Goal: Information Seeking & Learning: Learn about a topic

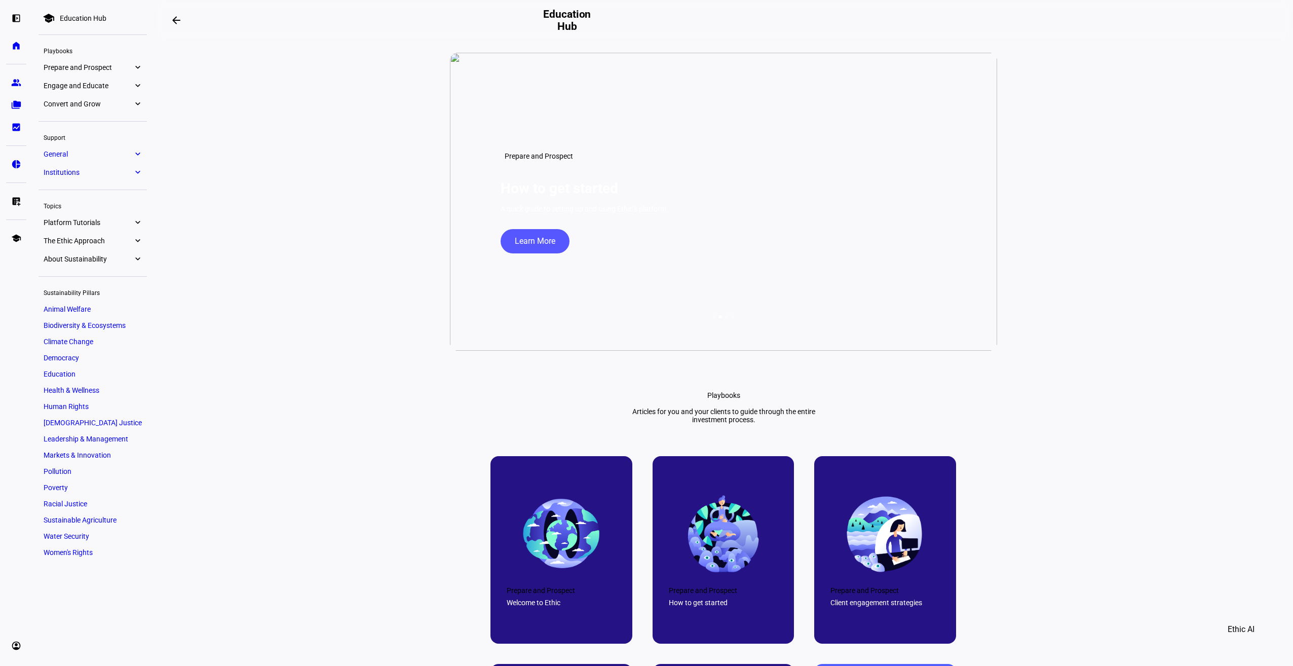
click at [300, 202] on eth-layout-page-content "arrow_backwards Education Hub New Feature Search the Education Hub Use our AI-e…" at bounding box center [723, 333] width 1139 height 666
click at [55, 340] on span "Climate Change" at bounding box center [69, 341] width 50 height 8
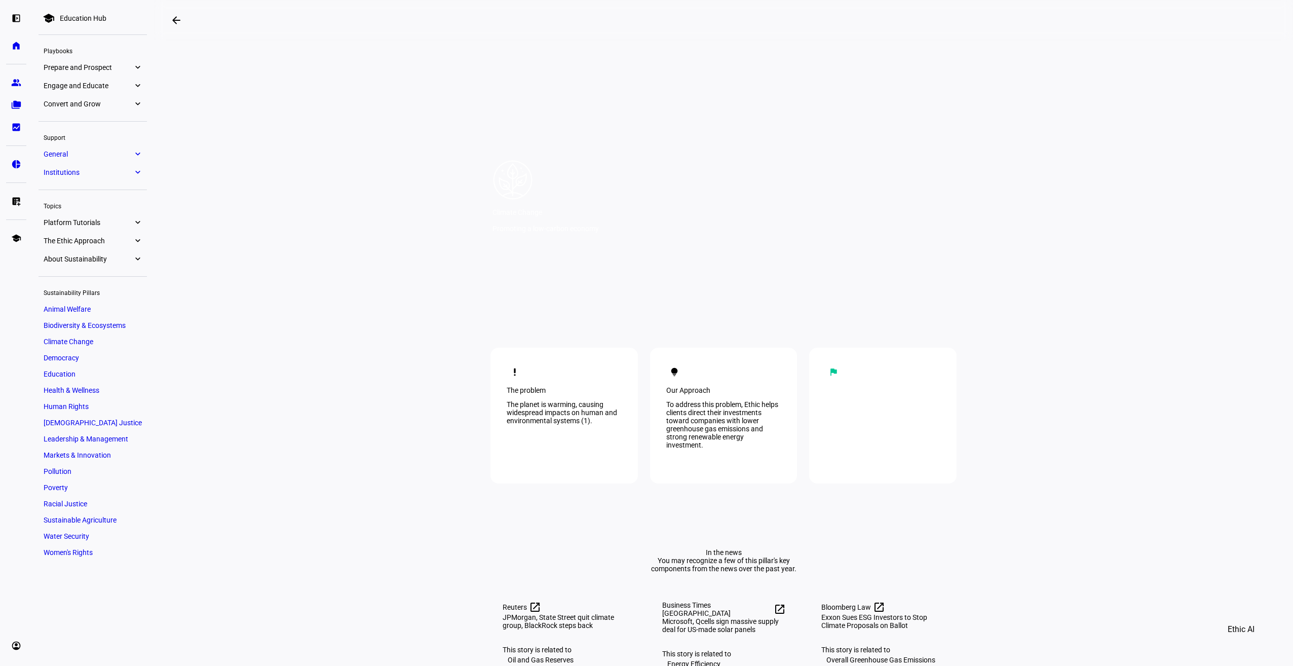
click at [297, 179] on eth-layout-page-content "arrow_backwards Climate Change Climate Change Promoting a low-carbon economy pr…" at bounding box center [723, 333] width 1139 height 666
click at [717, 134] on div "Climate Change Promoting a low-carbon economy" at bounding box center [723, 180] width 547 height 254
drag, startPoint x: 1070, startPoint y: 168, endPoint x: 961, endPoint y: 203, distance: 114.6
click at [291, 171] on eth-layout-page-content "arrow_backwards Climate Change Climate Change Promoting a low-carbon economy pr…" at bounding box center [723, 333] width 1139 height 666
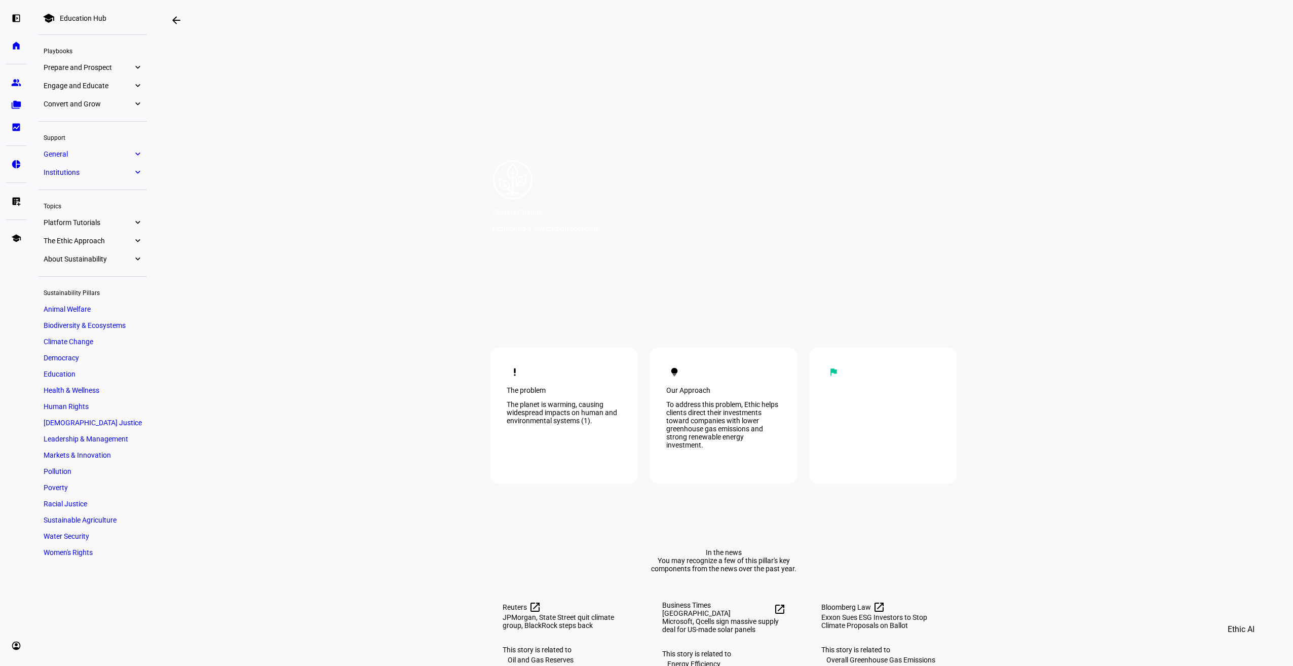
click at [291, 176] on eth-layout-page-content "arrow_backwards Climate Change Climate Change Promoting a low-carbon economy pr…" at bounding box center [723, 333] width 1139 height 666
